Goal: Information Seeking & Learning: Learn about a topic

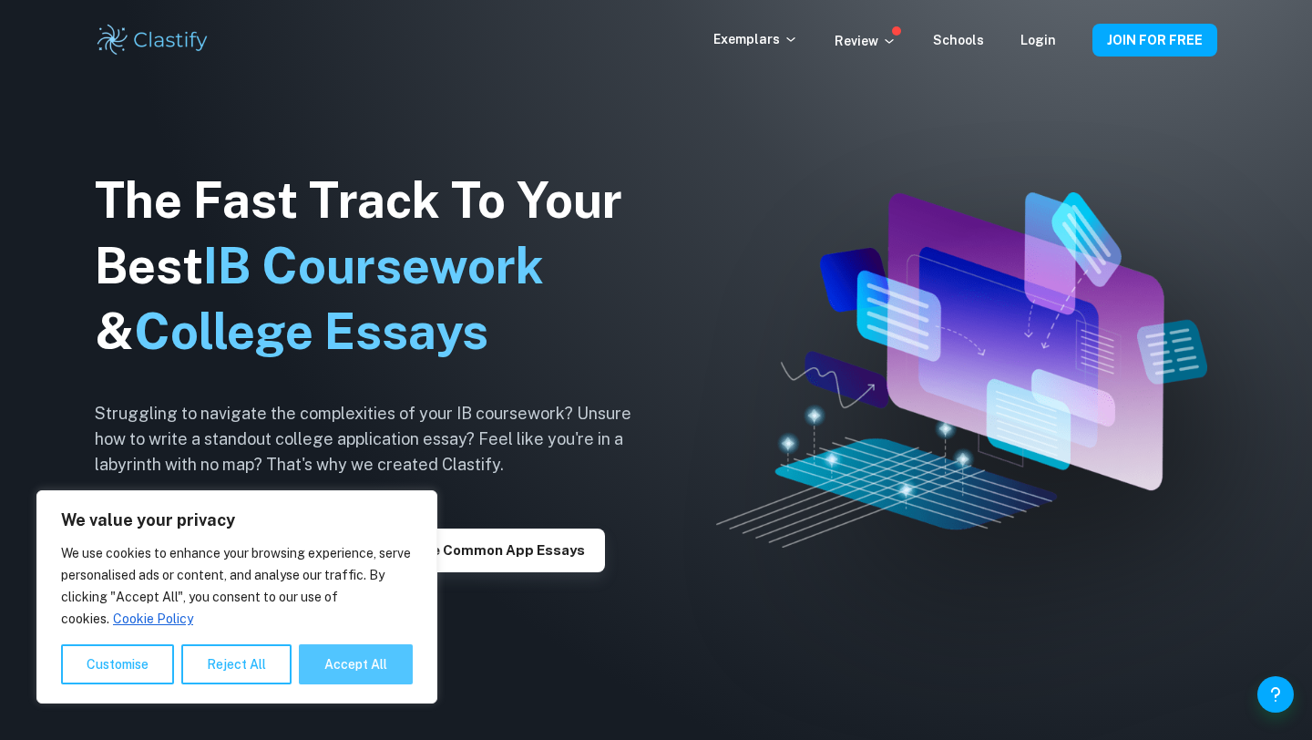
click at [341, 676] on button "Accept All" at bounding box center [356, 664] width 114 height 40
checkbox input "true"
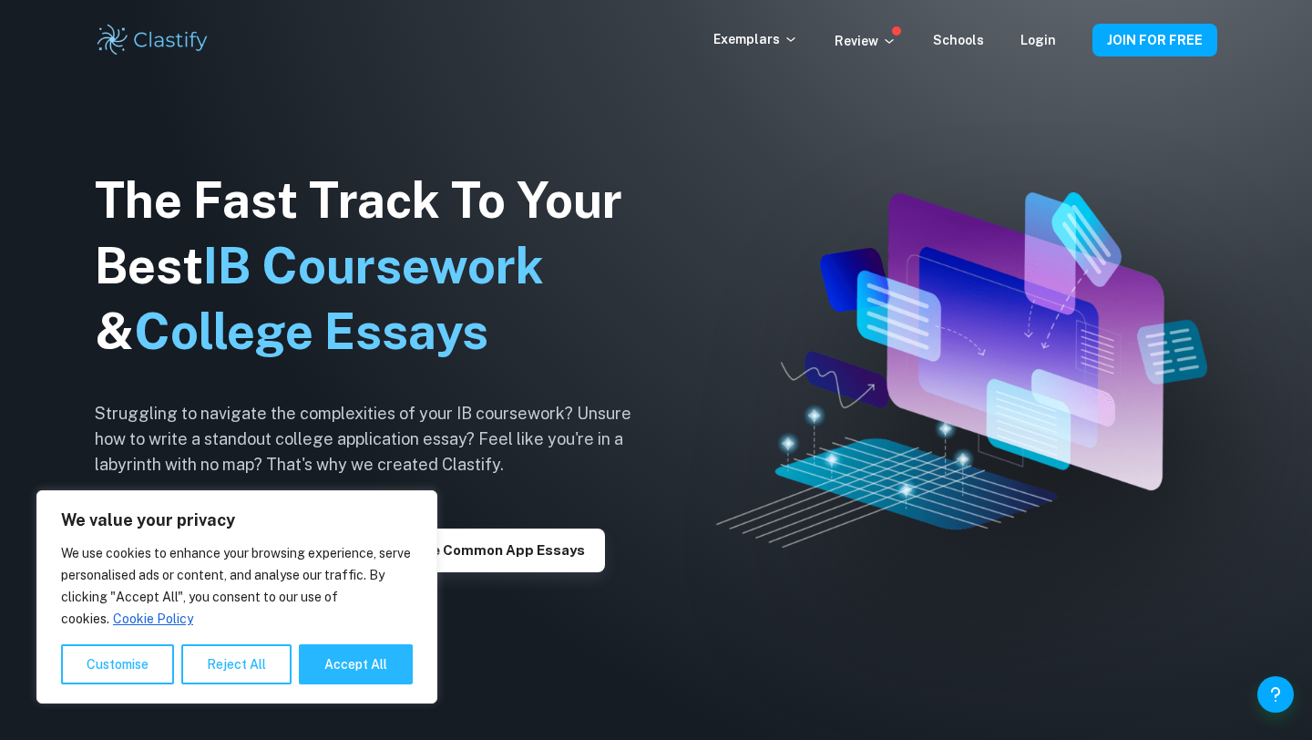
checkbox input "true"
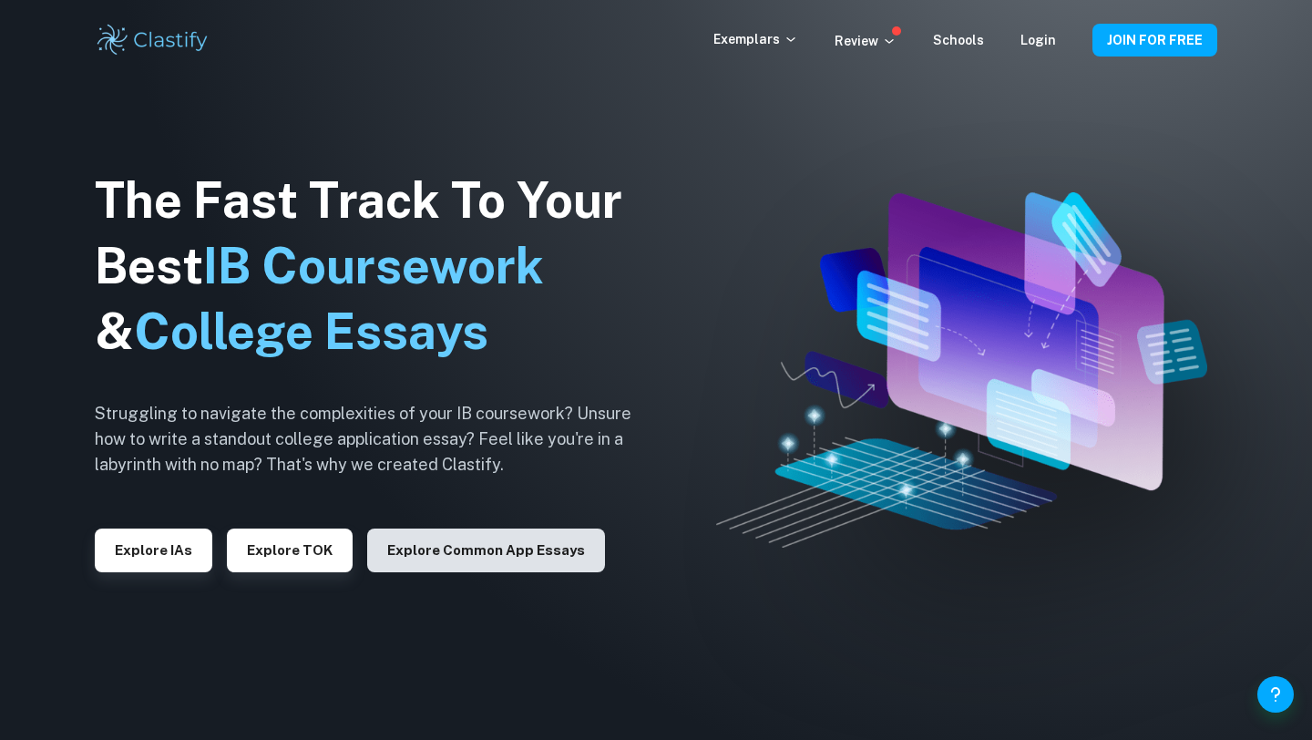
click at [486, 547] on button "Explore Common App essays" at bounding box center [486, 551] width 238 height 44
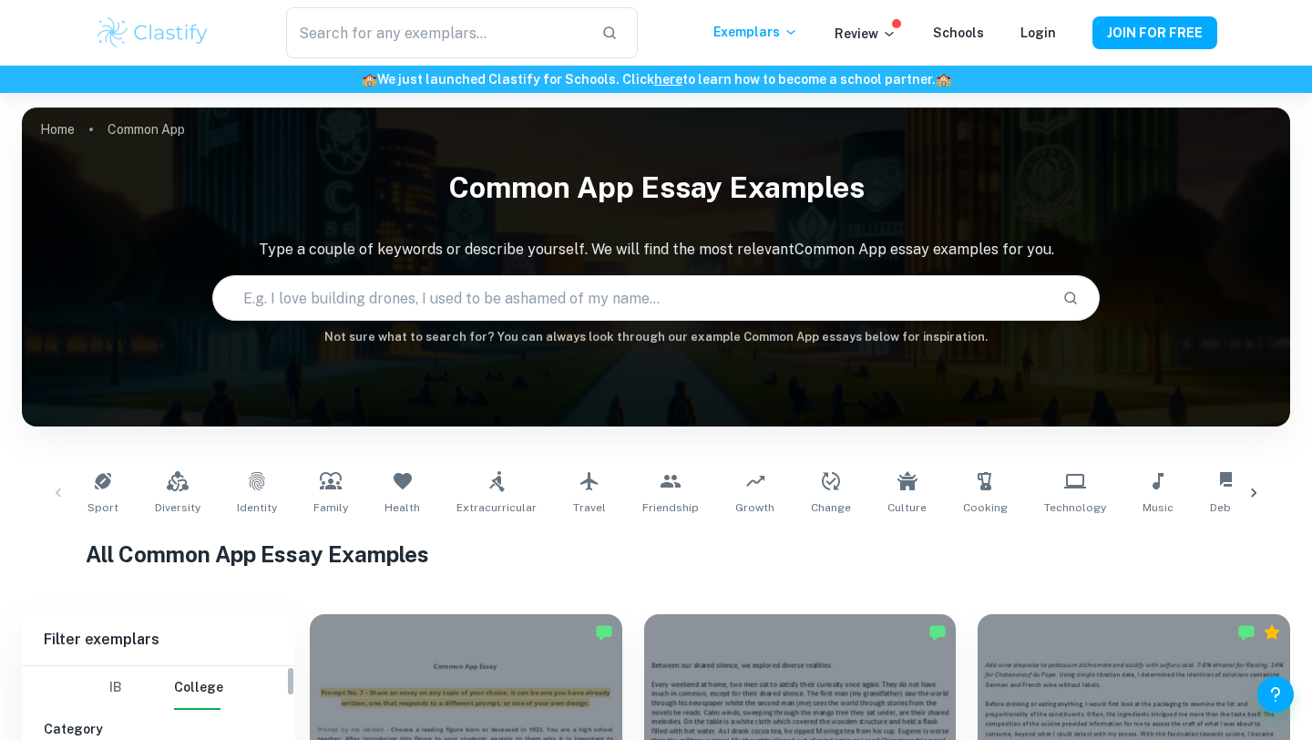
click at [104, 690] on button "IB" at bounding box center [116, 688] width 44 height 44
click at [529, 559] on h1 "All Common App Essay Examples" at bounding box center [657, 554] width 1142 height 33
click at [558, 303] on input "text" at bounding box center [630, 297] width 835 height 51
type input "philosophy"
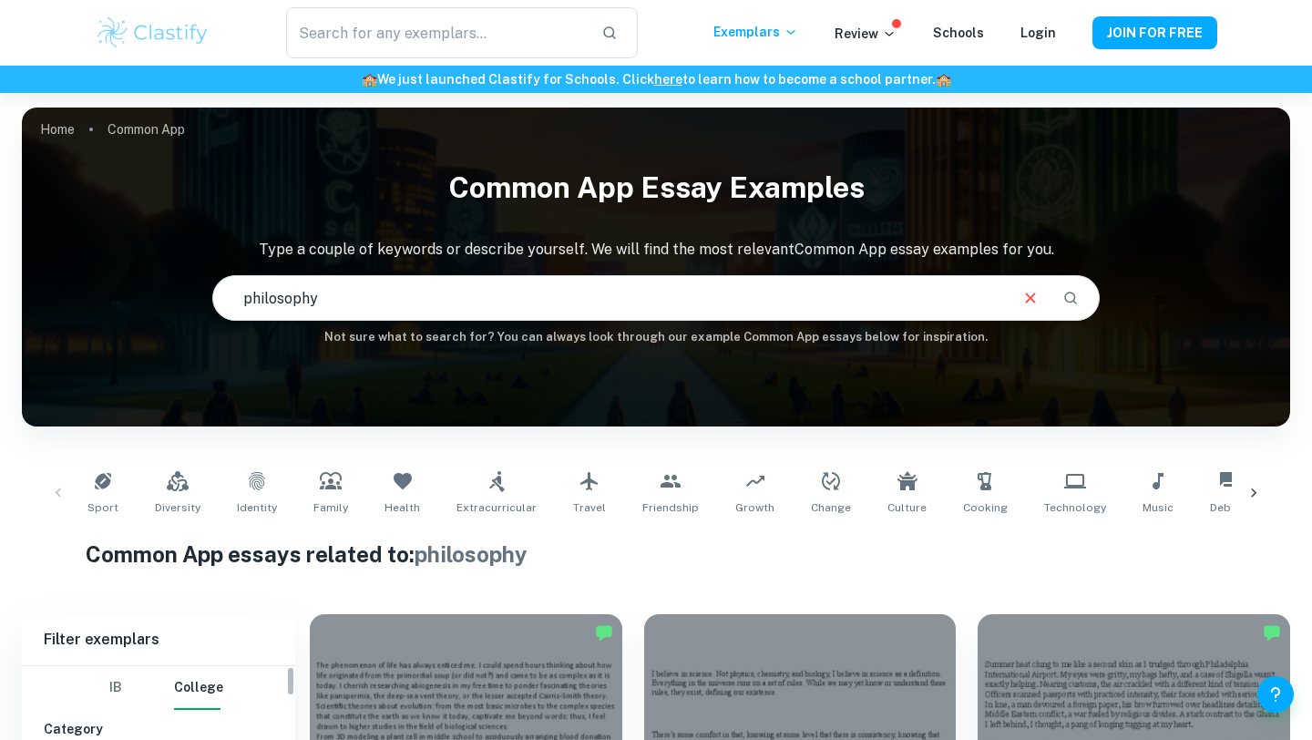
click at [127, 692] on button "IB" at bounding box center [116, 688] width 44 height 44
click at [501, 572] on div "Common App essays related to: philosophy" at bounding box center [657, 558] width 1142 height 40
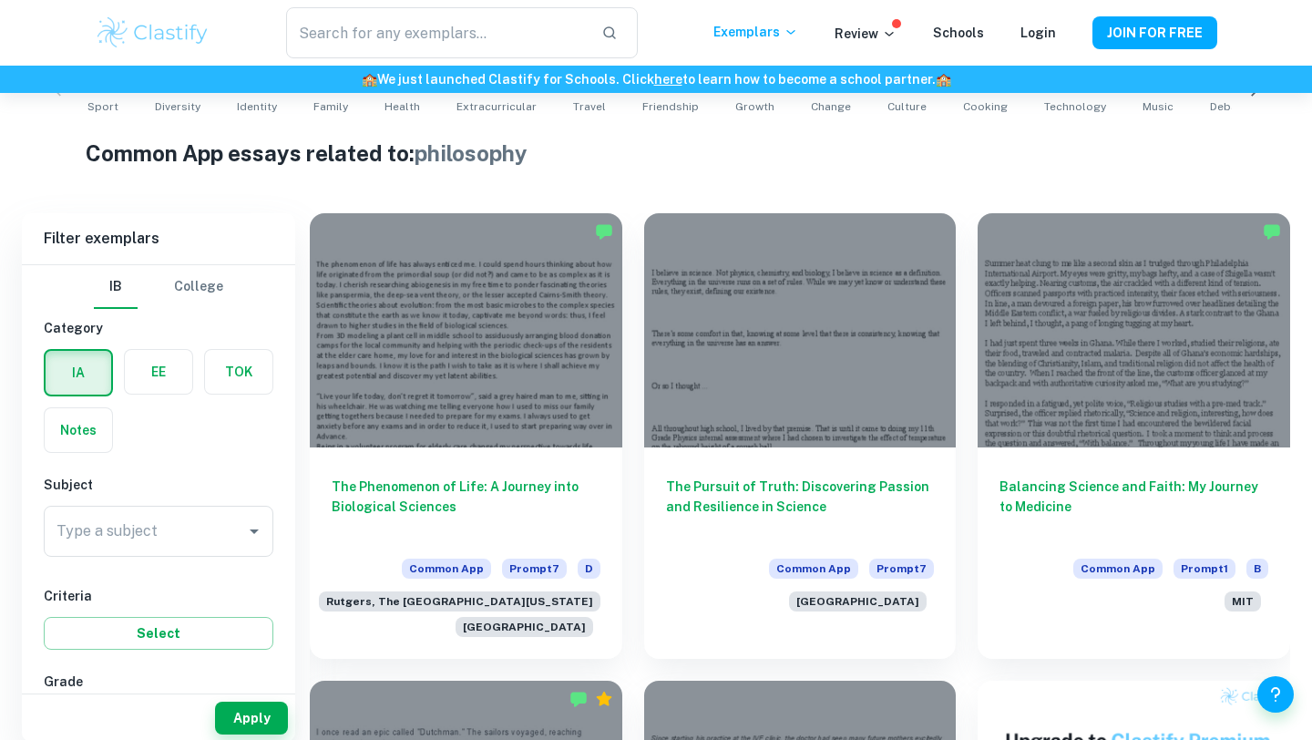
scroll to position [437, 0]
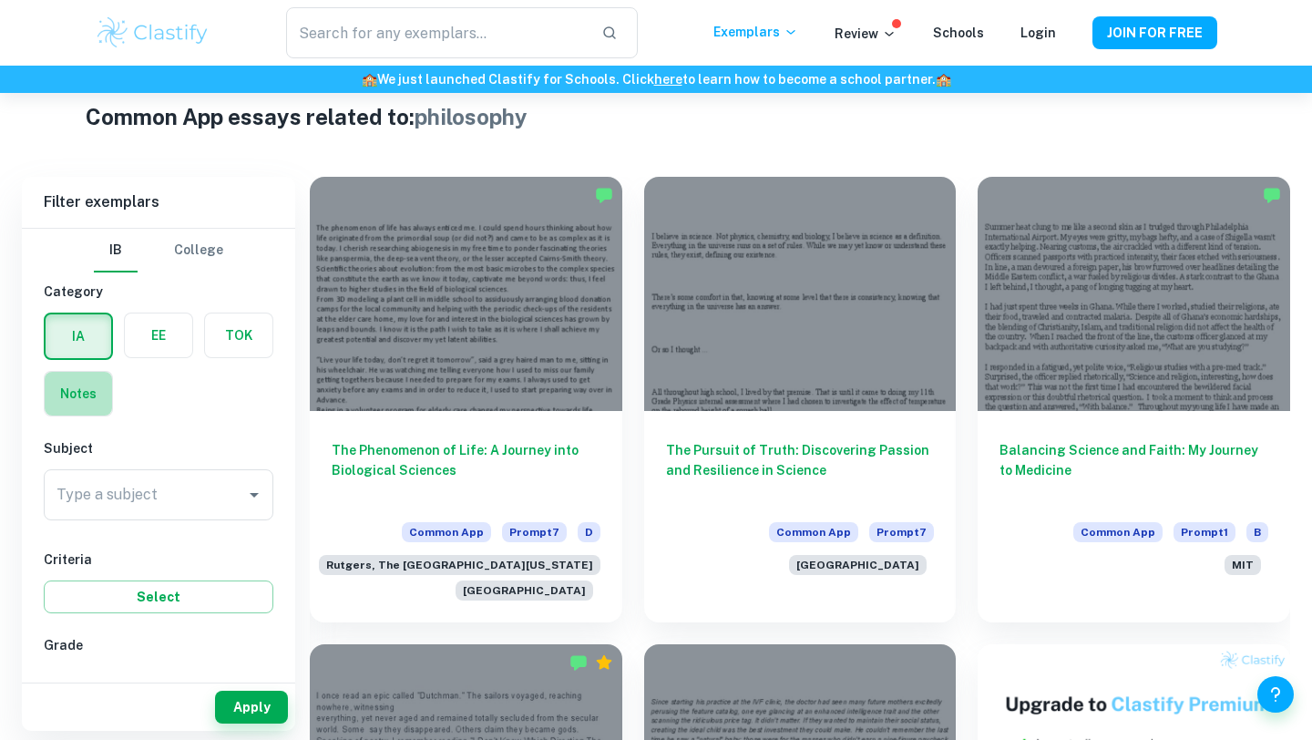
click at [67, 398] on label "button" at bounding box center [78, 394] width 67 height 44
click at [0, 0] on input "radio" at bounding box center [0, 0] width 0 height 0
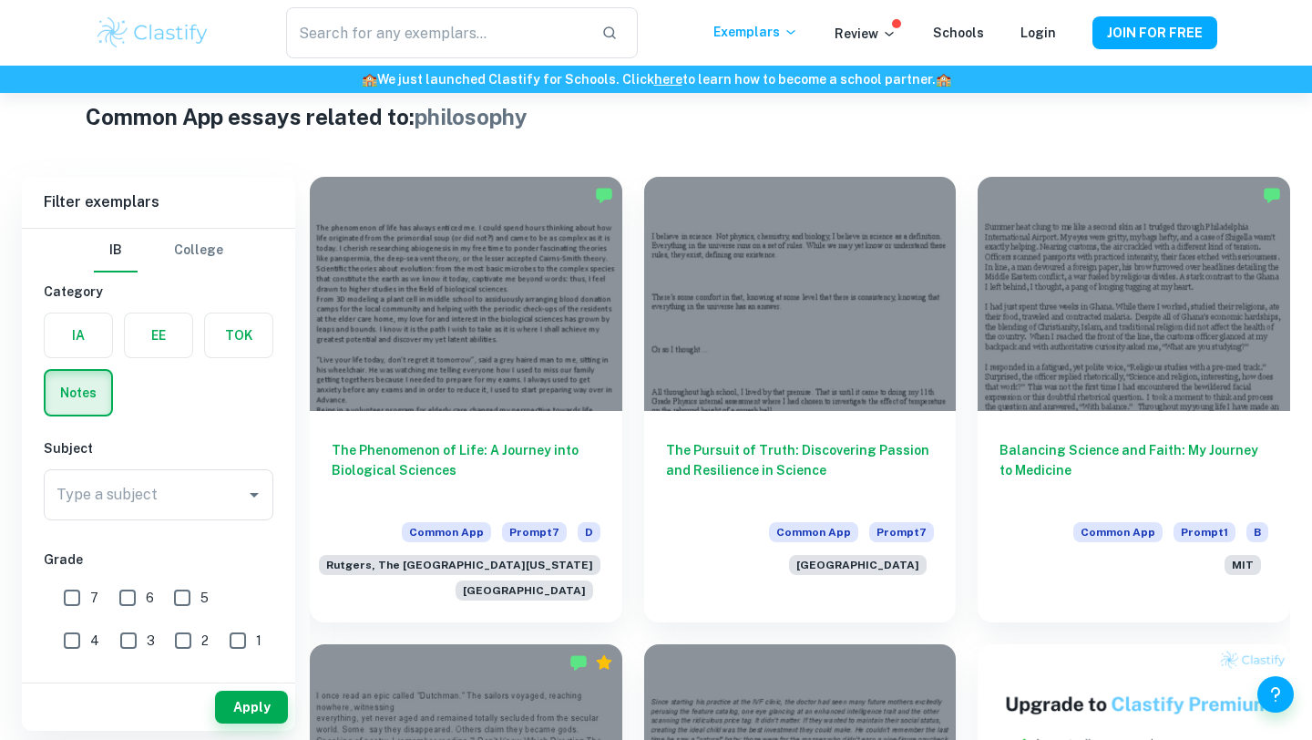
click at [74, 588] on input "7" at bounding box center [72, 598] width 36 height 36
checkbox input "true"
click at [98, 520] on div "Type a subject Type a subject" at bounding box center [159, 498] width 230 height 58
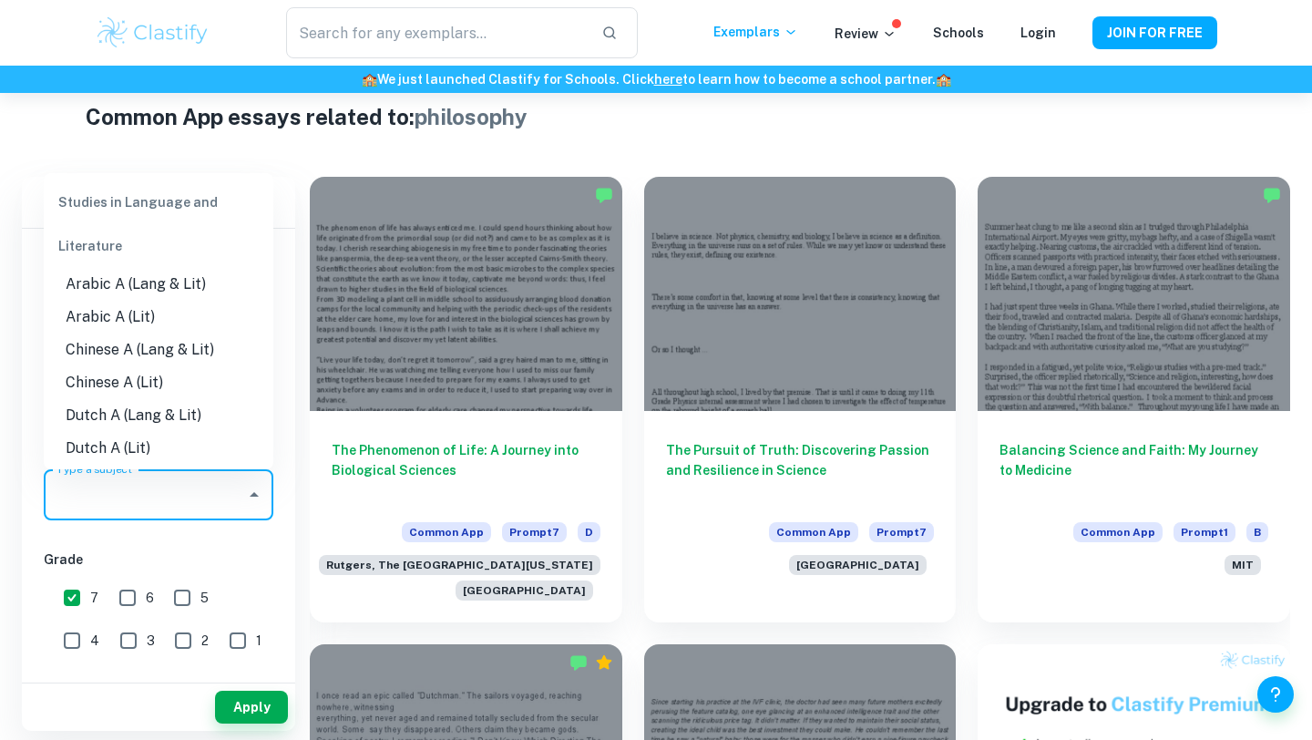
click at [100, 508] on input "Type a subject" at bounding box center [145, 494] width 186 height 35
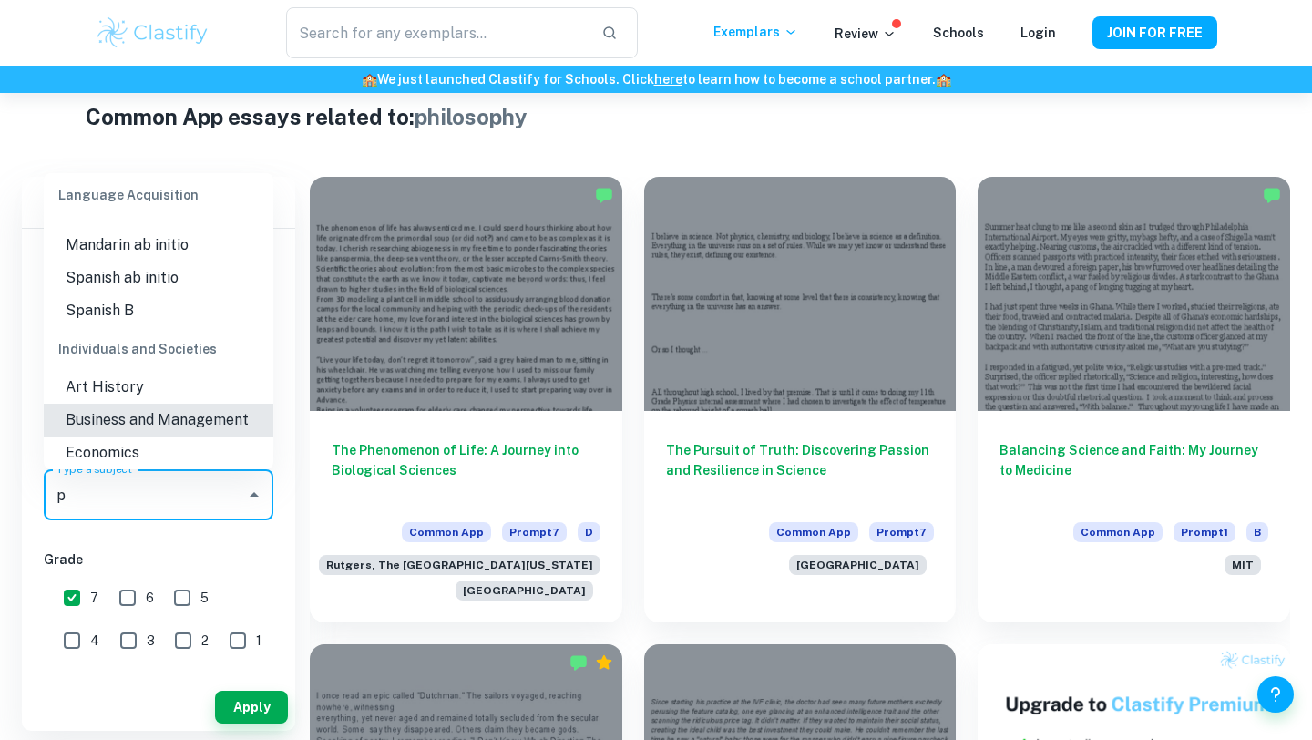
scroll to position [0, 0]
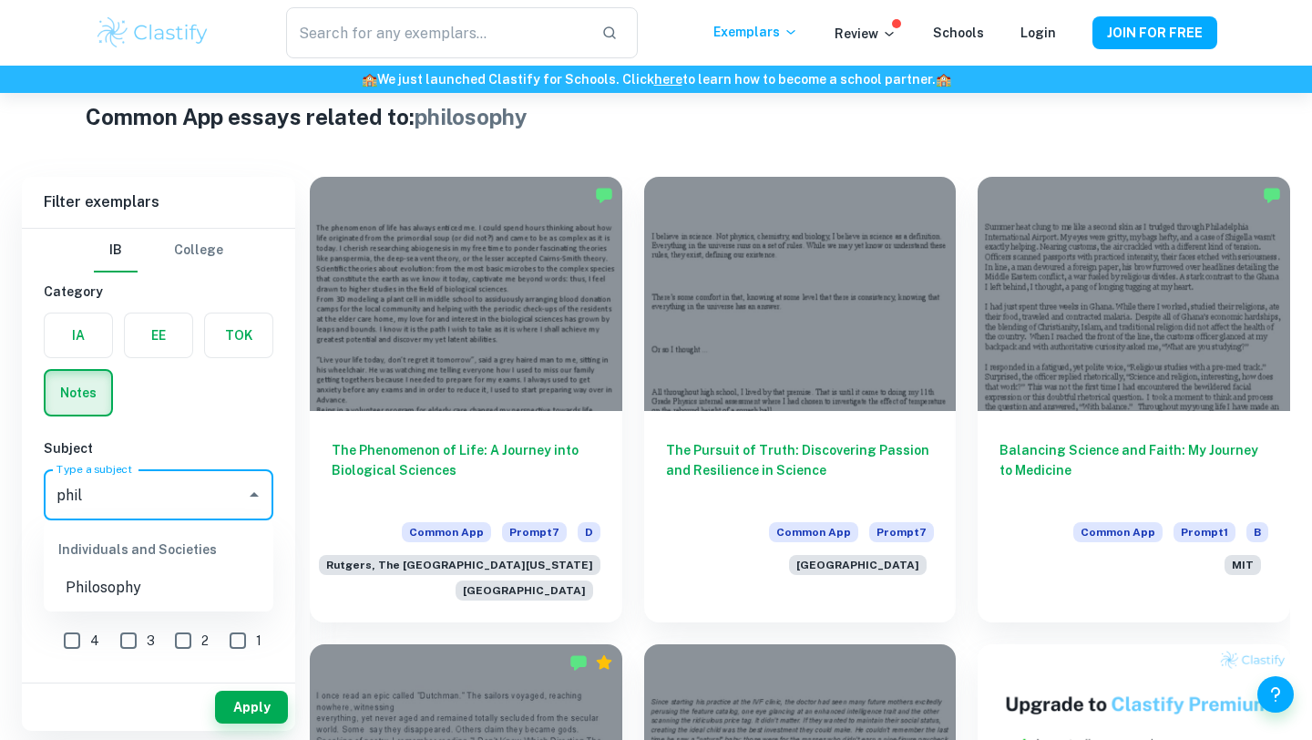
click at [106, 576] on li "Philosophy" at bounding box center [159, 587] width 230 height 33
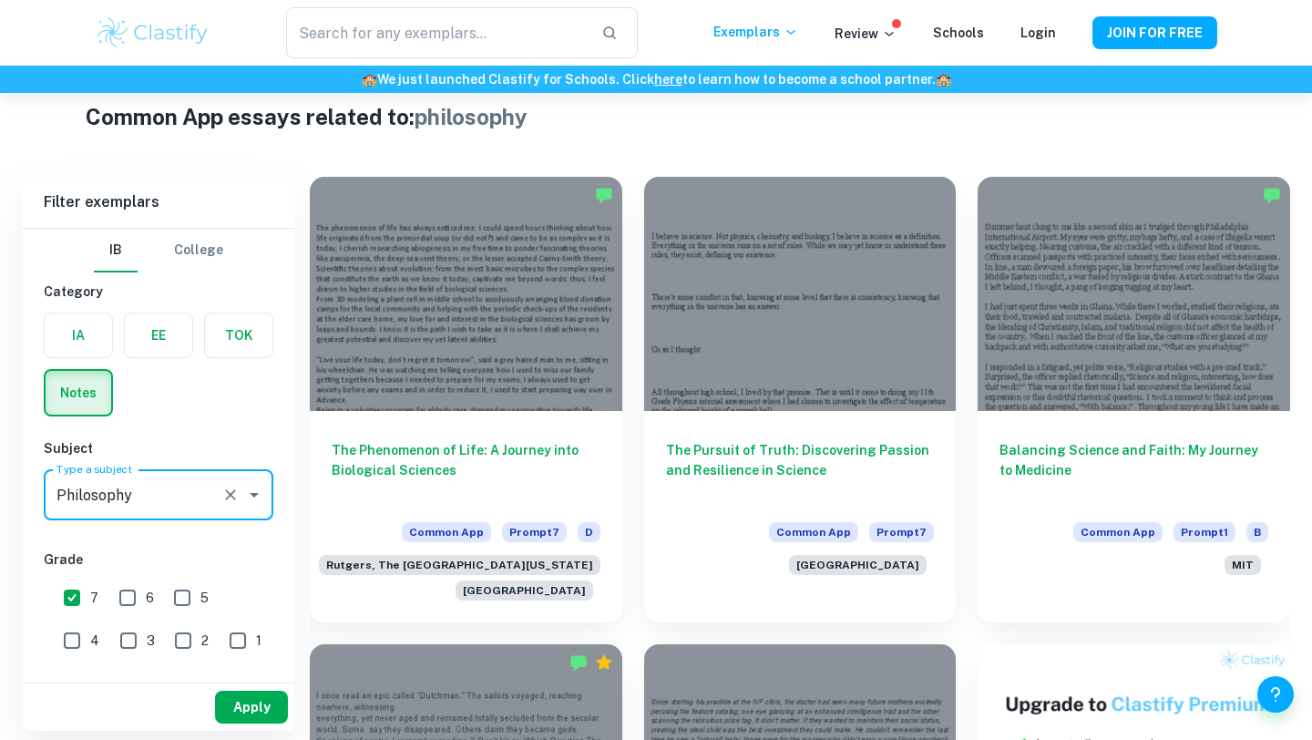
type input "Philosophy"
click at [244, 710] on button "Apply" at bounding box center [251, 707] width 73 height 33
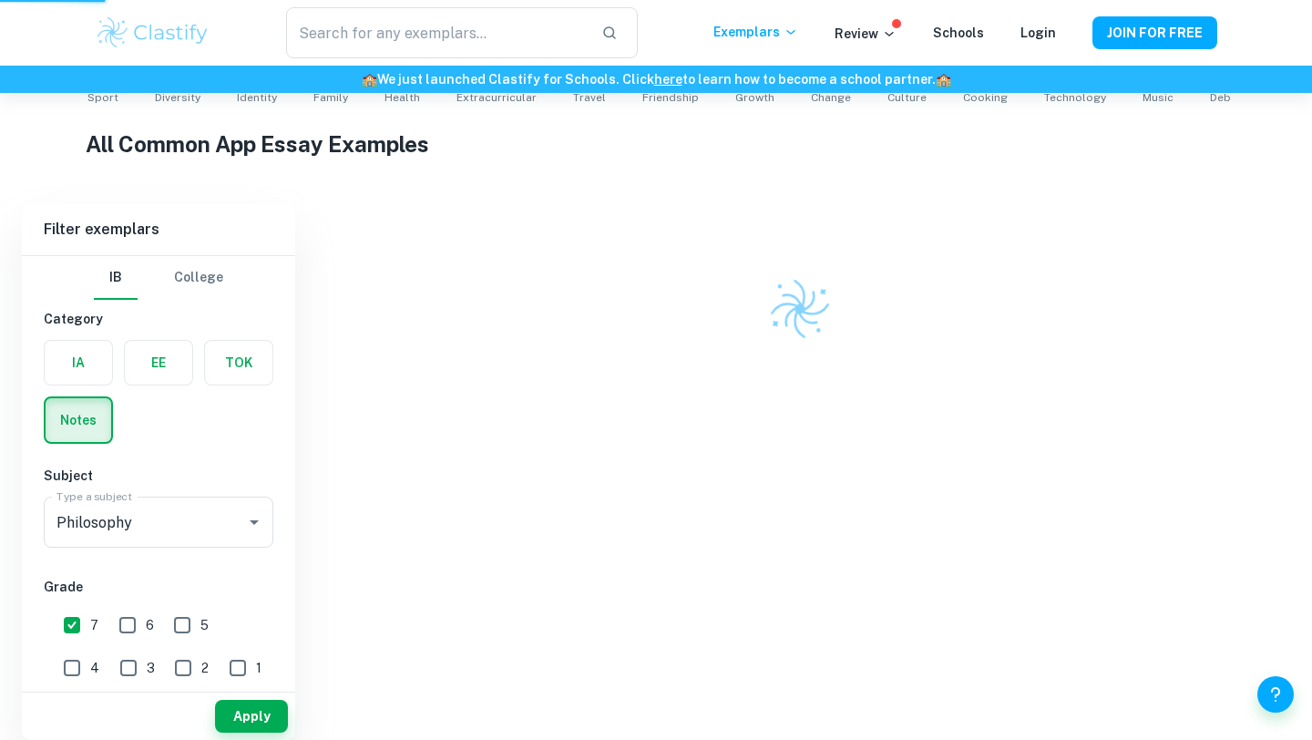
scroll to position [355, 0]
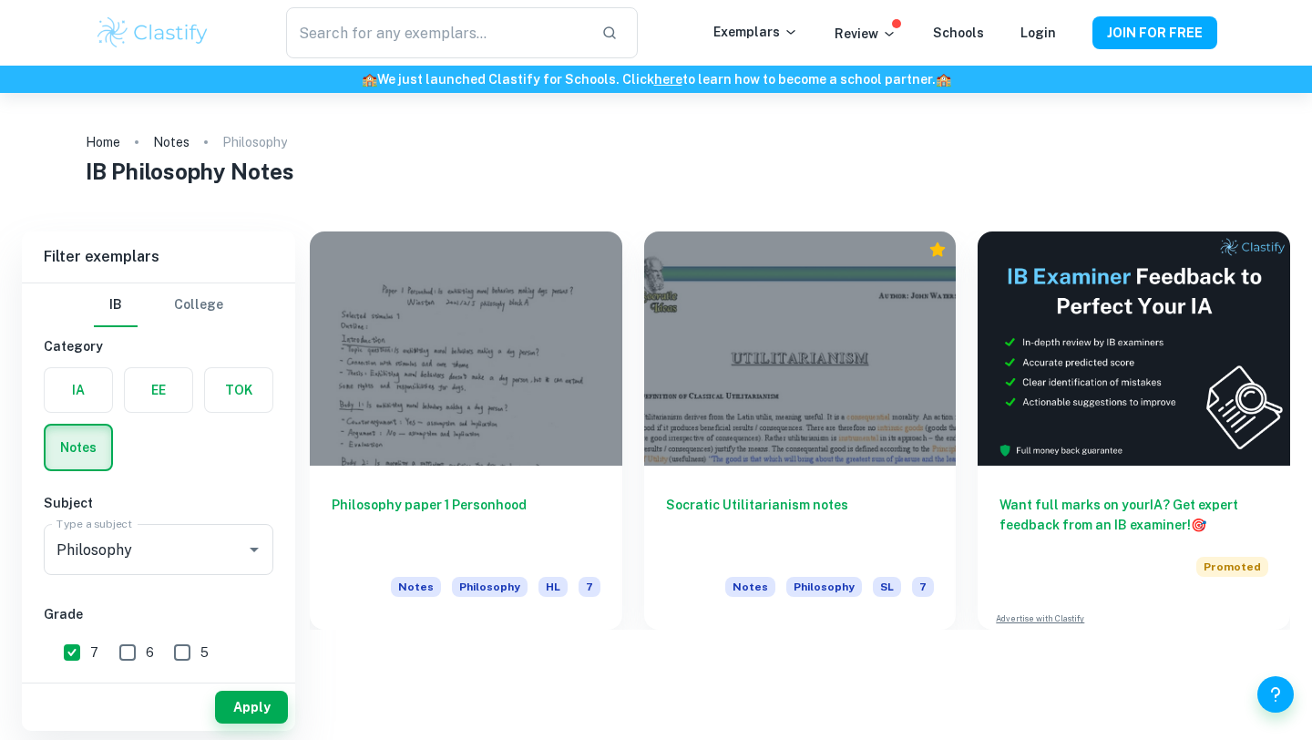
click at [996, 669] on div "Philosophy paper 1 Personhood Notes Philosophy HL 7 Socratic Utilitarianism not…" at bounding box center [800, 480] width 980 height 499
click at [1311, 541] on div "Home Notes Philosophy IB Philosophy Notes Filter Filter exemplars IB College Ca…" at bounding box center [656, 412] width 1312 height 638
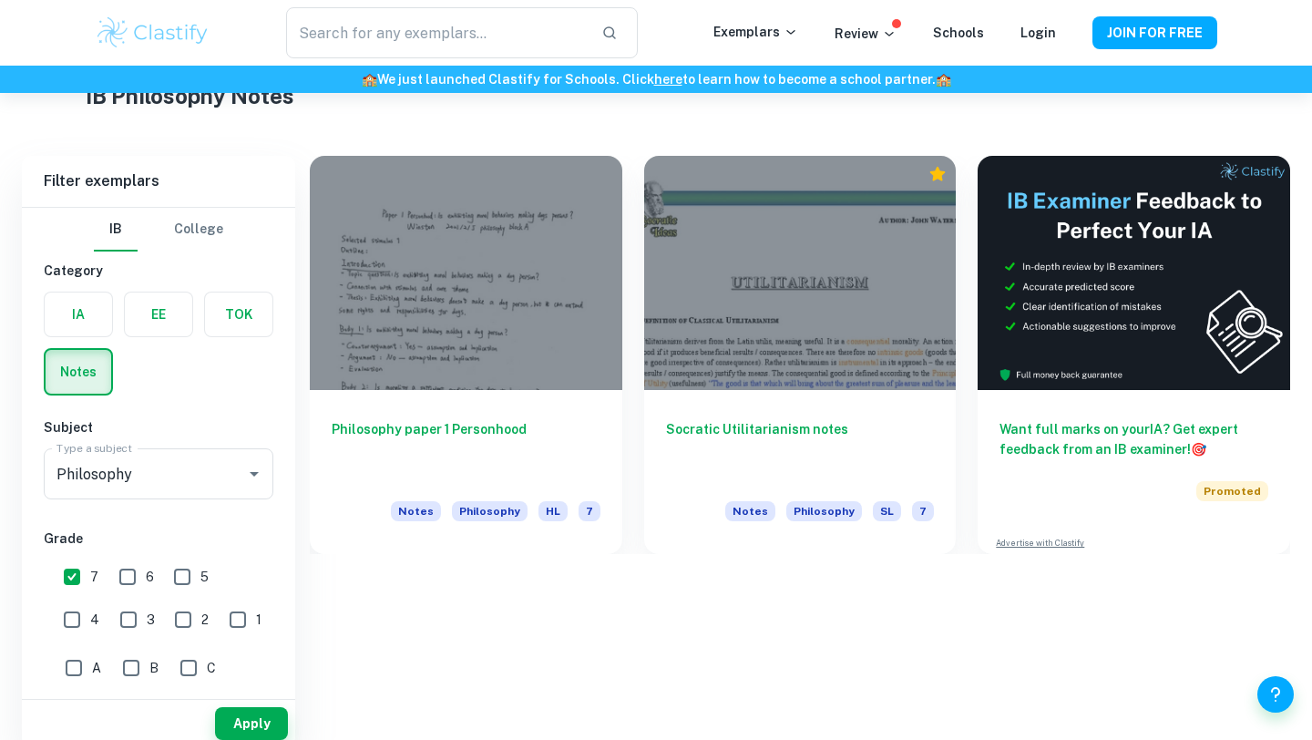
scroll to position [93, 0]
